Goal: Task Accomplishment & Management: Manage account settings

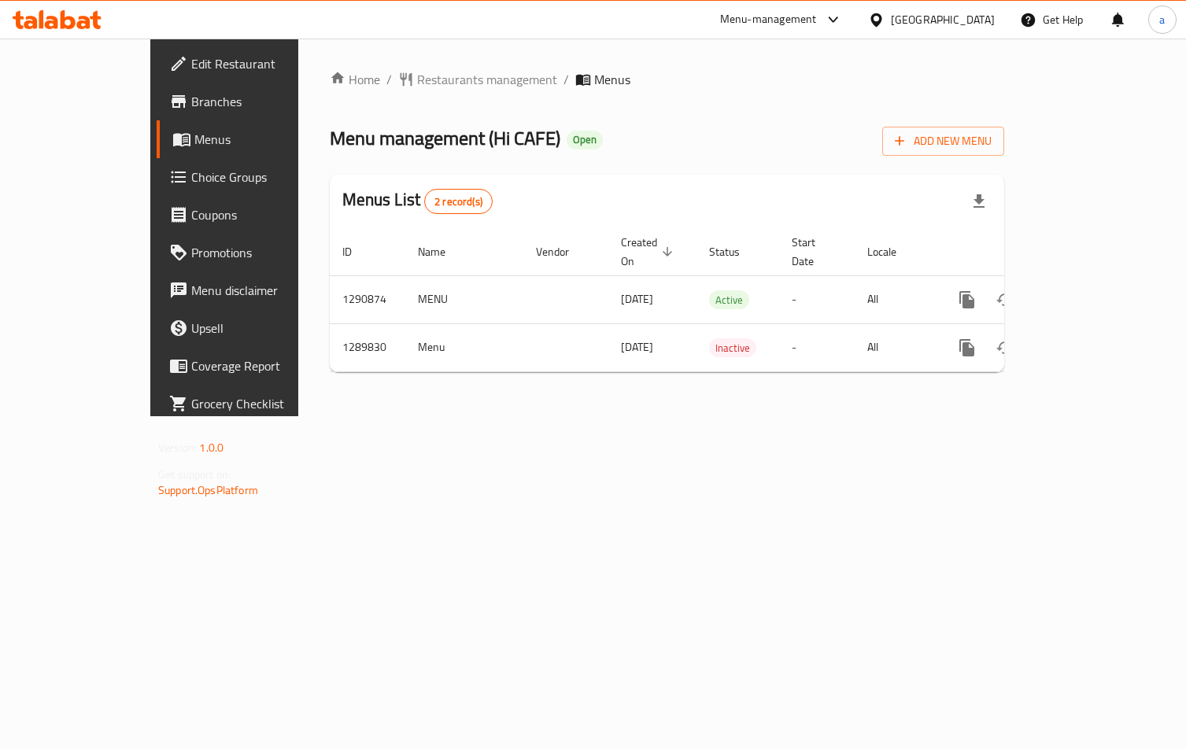
click at [157, 191] on link "Choice Groups" at bounding box center [253, 177] width 192 height 38
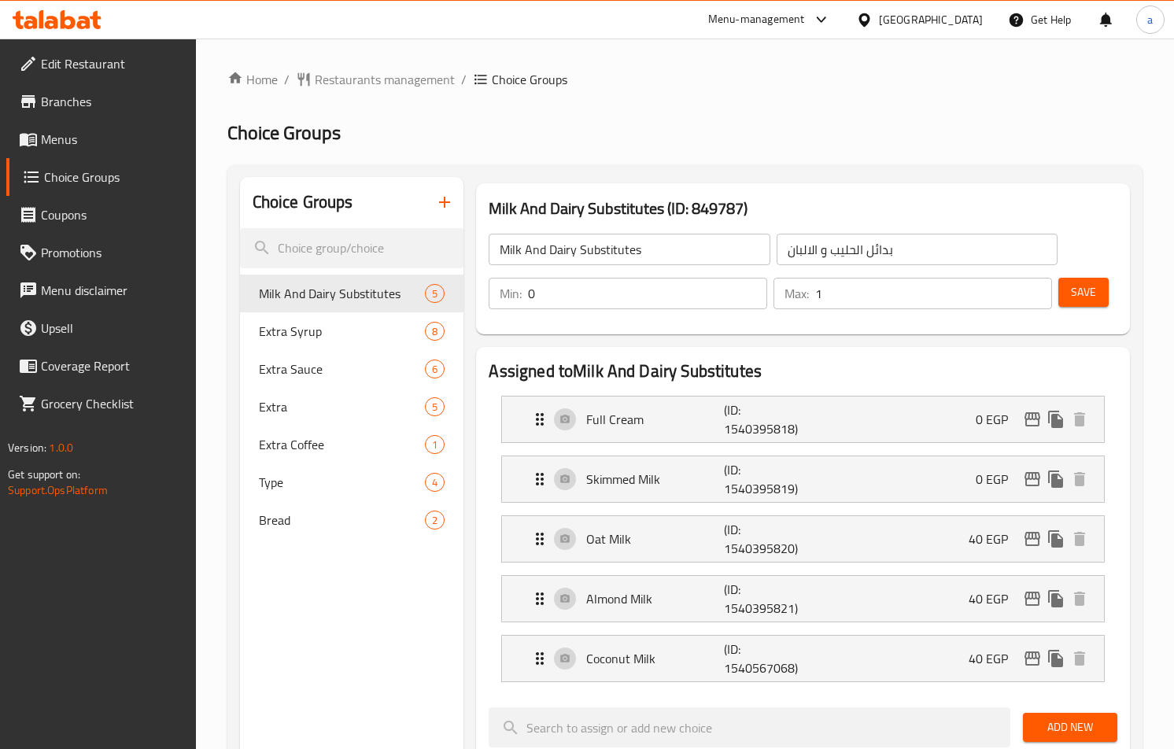
click at [655, 104] on div "Home / Restaurants management / Choice Groups Choice Groups Choice Groups Milk …" at bounding box center [684, 737] width 915 height 1335
click at [343, 340] on span "Extra Syrup" at bounding box center [319, 331] width 120 height 19
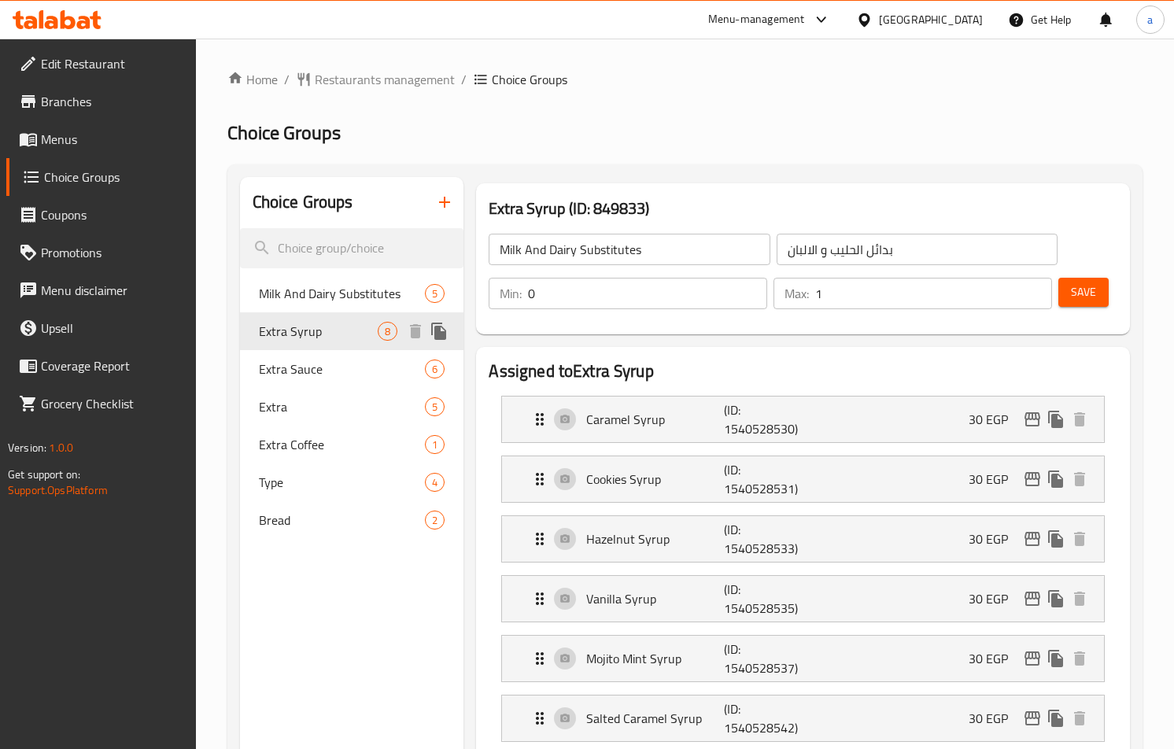
type input "Extra Syrup"
type input "شراب إضافي"
type input "7"
click at [623, 140] on h2 "Choice Groups" at bounding box center [684, 132] width 915 height 25
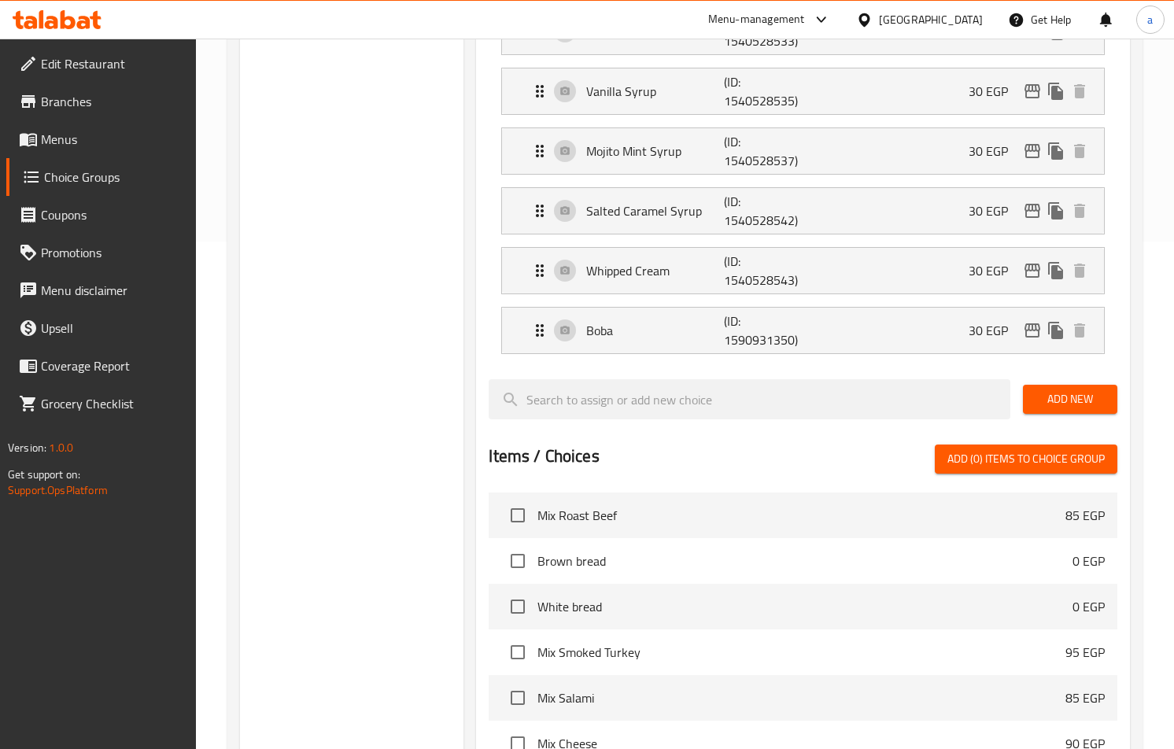
scroll to position [238, 0]
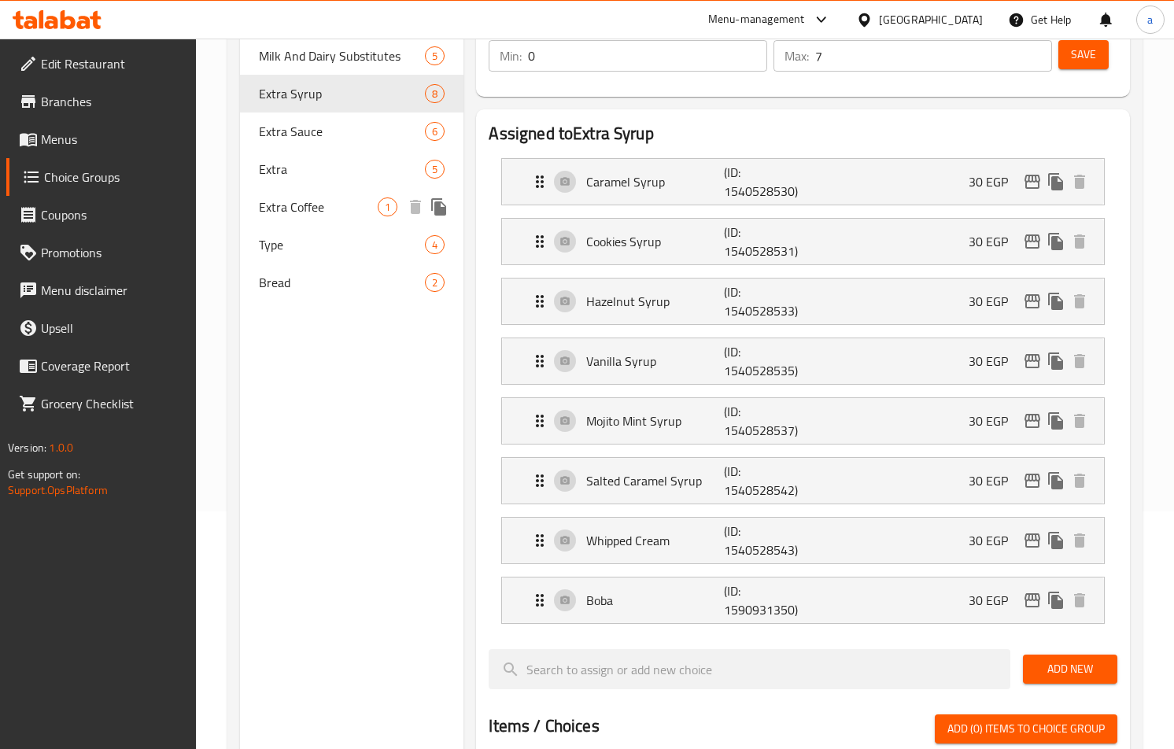
drag, startPoint x: 317, startPoint y: 176, endPoint x: 478, endPoint y: 131, distance: 167.4
click at [317, 176] on span "Extra" at bounding box center [342, 169] width 167 height 19
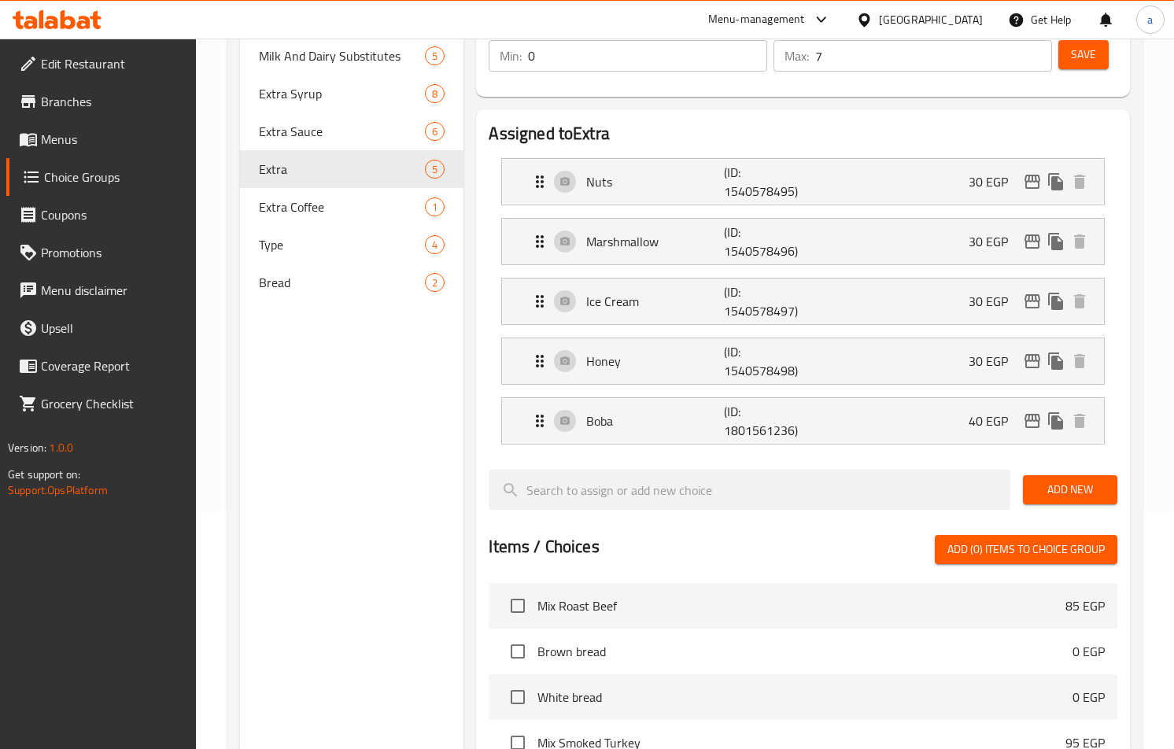
type input "Extra"
type input "اضافات"
type input "4"
click at [687, 118] on div "Assigned to Extra Nuts (ID: 1540578495) 30 EGP Name (En) Nuts Name (En) Name (A…" at bounding box center [802, 573] width 653 height 929
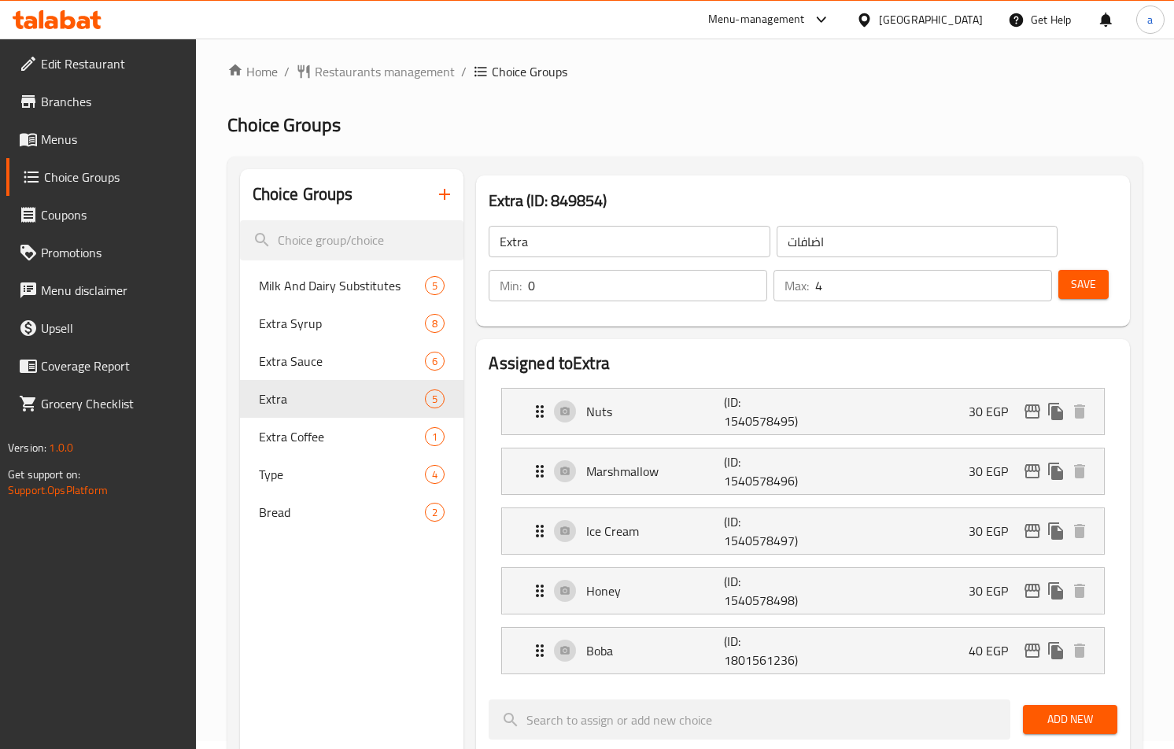
scroll to position [0, 0]
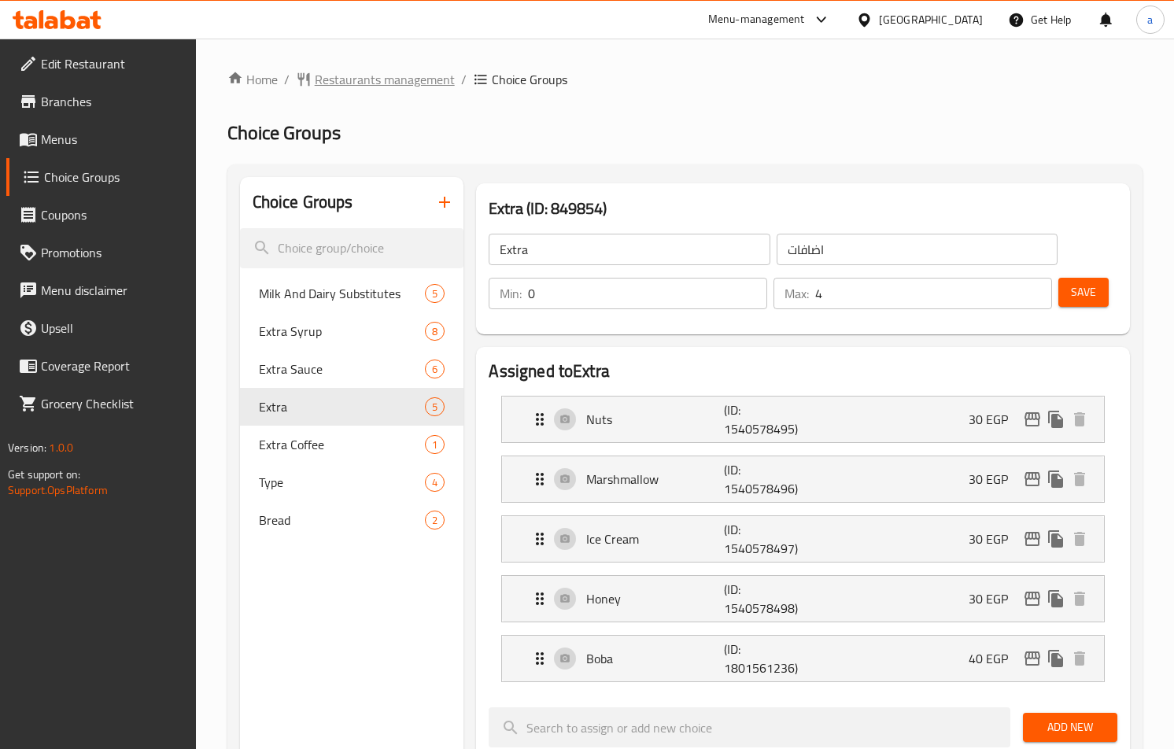
click at [317, 76] on span "Restaurants management" at bounding box center [385, 79] width 140 height 19
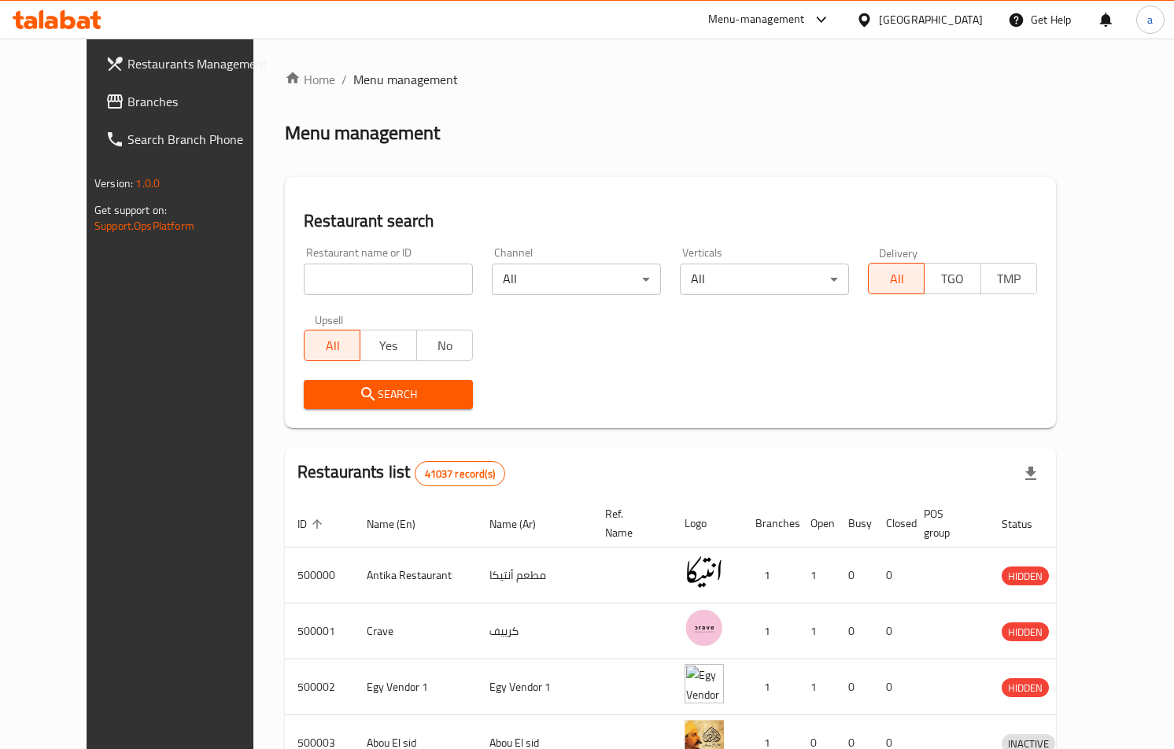
click at [147, 113] on link "Branches" at bounding box center [188, 102] width 190 height 38
